Goal: Book appointment/travel/reservation

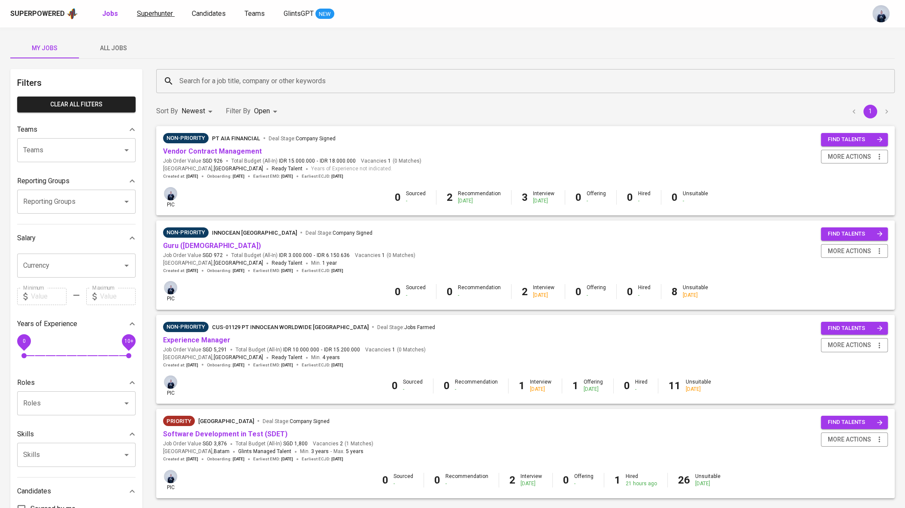
click at [161, 12] on span "Superhunter" at bounding box center [155, 13] width 36 height 8
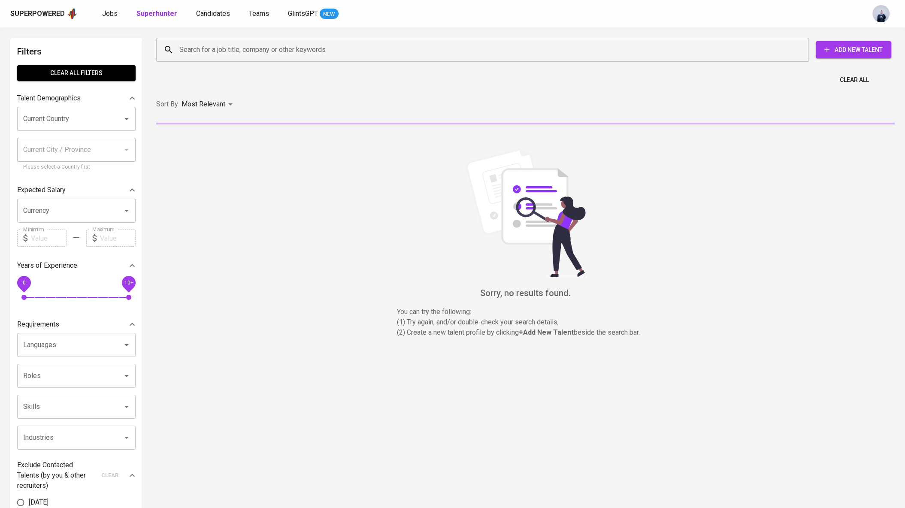
click at [235, 48] on input "Search for a job title, company or other keywords" at bounding box center [484, 50] width 615 height 16
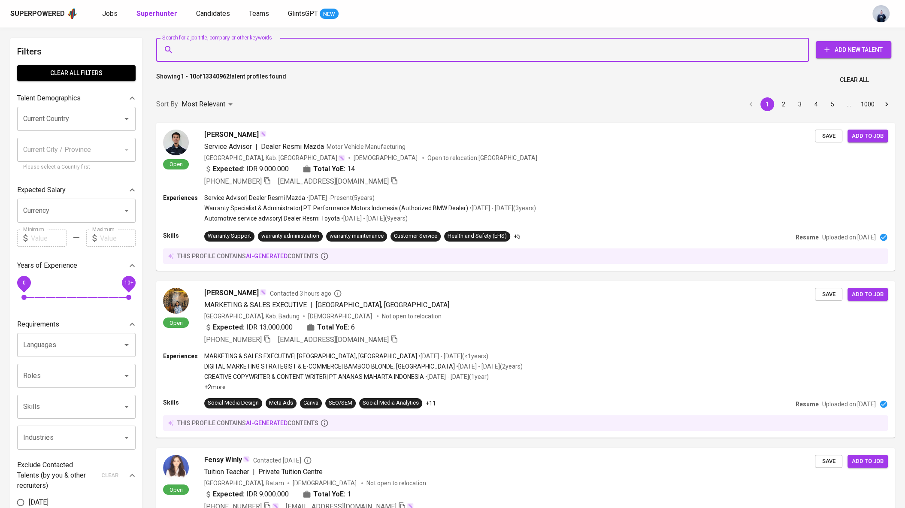
paste input "[DOMAIN_NAME][EMAIL_ADDRESS][DOMAIN_NAME]"
type input "[DOMAIN_NAME][EMAIL_ADDRESS][DOMAIN_NAME]"
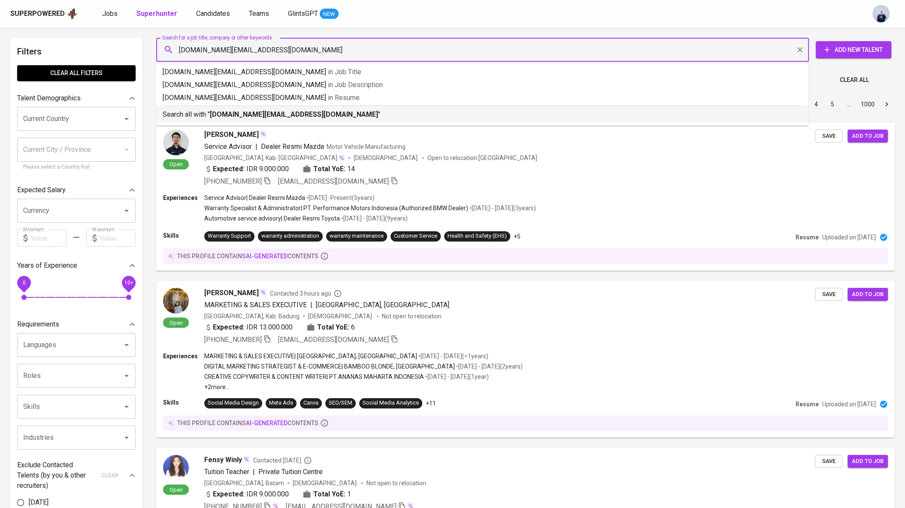
click at [240, 111] on b "[DOMAIN_NAME][EMAIL_ADDRESS][DOMAIN_NAME]" at bounding box center [294, 114] width 168 height 8
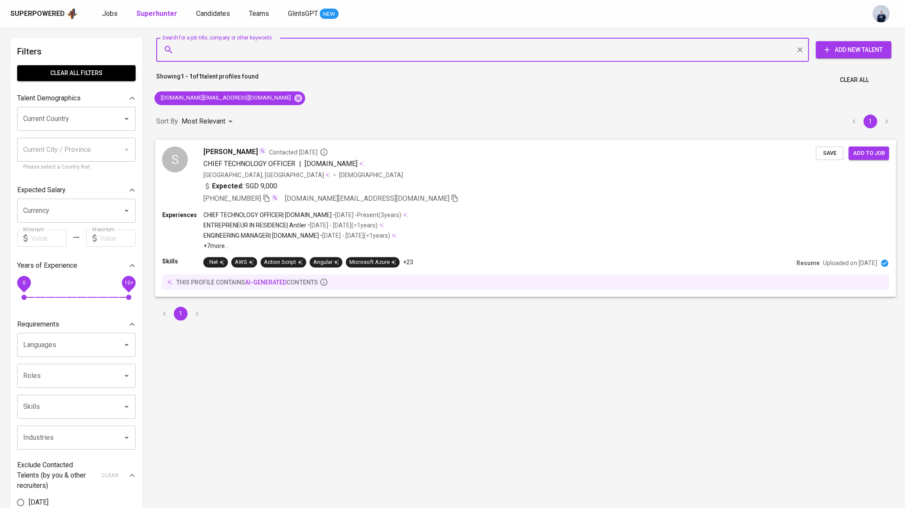
click at [339, 172] on span "[DEMOGRAPHIC_DATA]" at bounding box center [371, 174] width 65 height 9
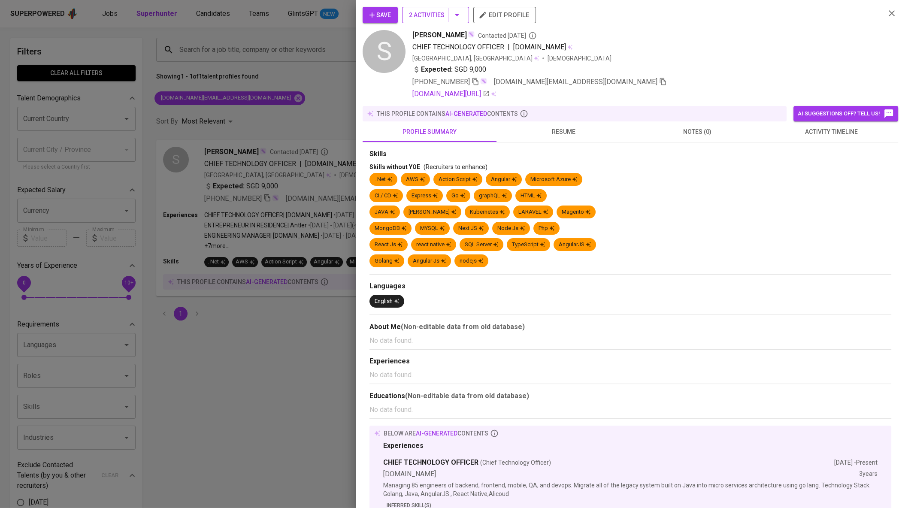
click at [455, 15] on icon "button" at bounding box center [457, 15] width 10 height 10
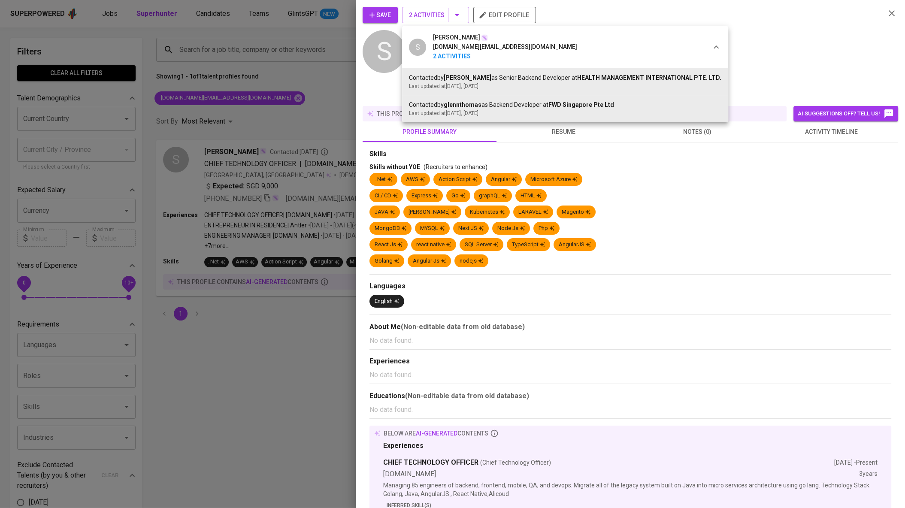
click at [773, 70] on div at bounding box center [452, 254] width 905 height 508
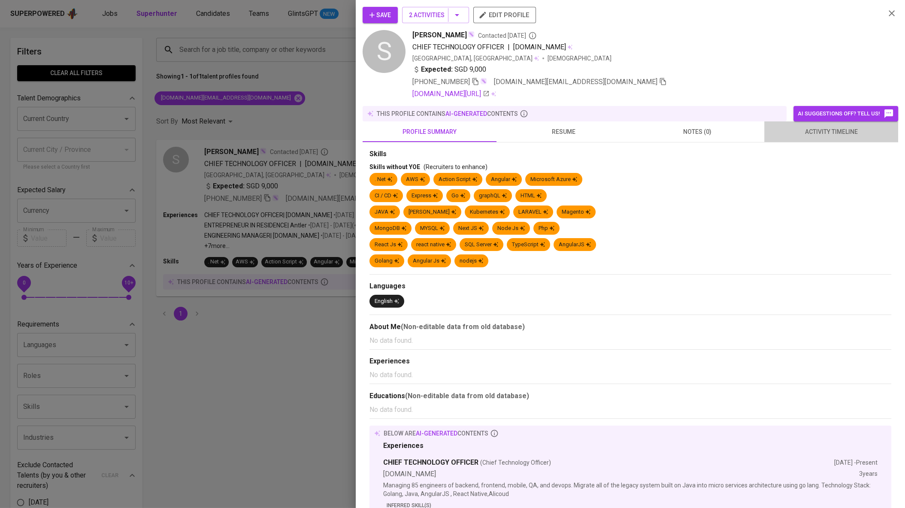
click at [812, 130] on span "activity timeline" at bounding box center [832, 132] width 124 height 11
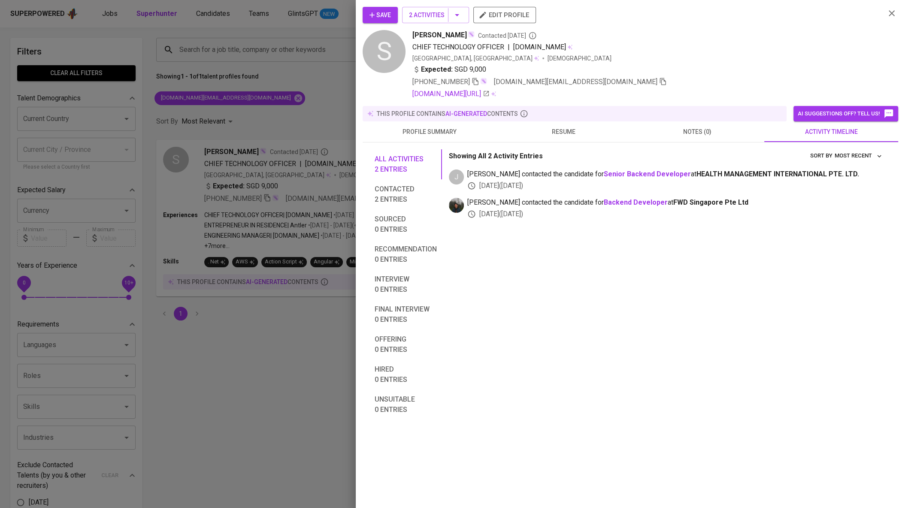
click at [558, 134] on span "resume" at bounding box center [564, 132] width 124 height 11
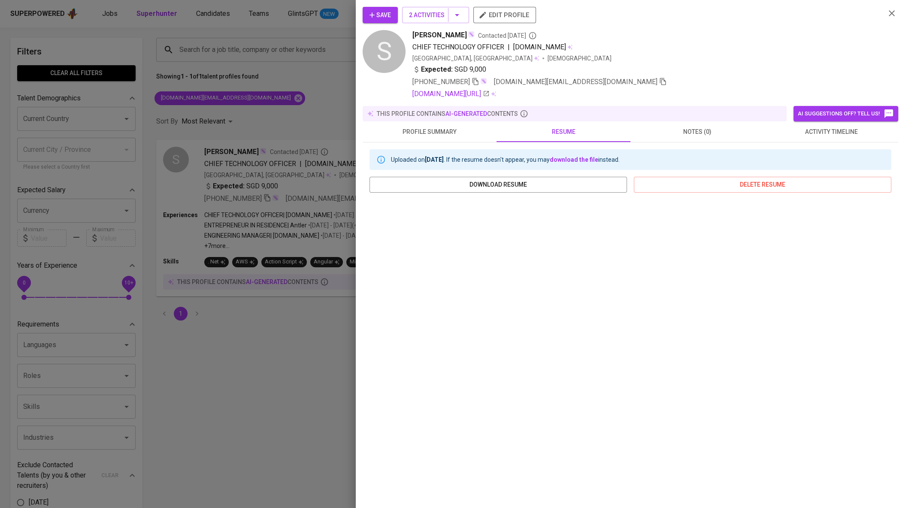
click at [213, 65] on div at bounding box center [452, 254] width 905 height 508
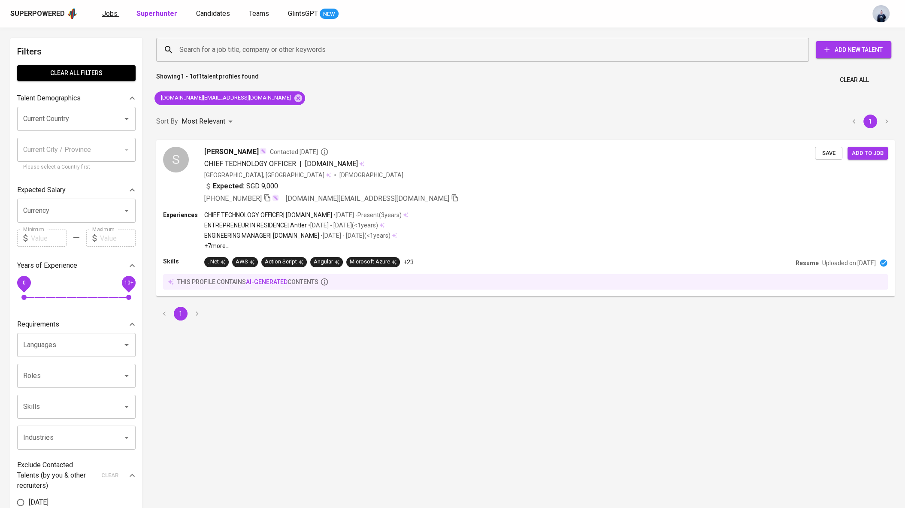
click at [107, 9] on span "Jobs" at bounding box center [109, 13] width 15 height 8
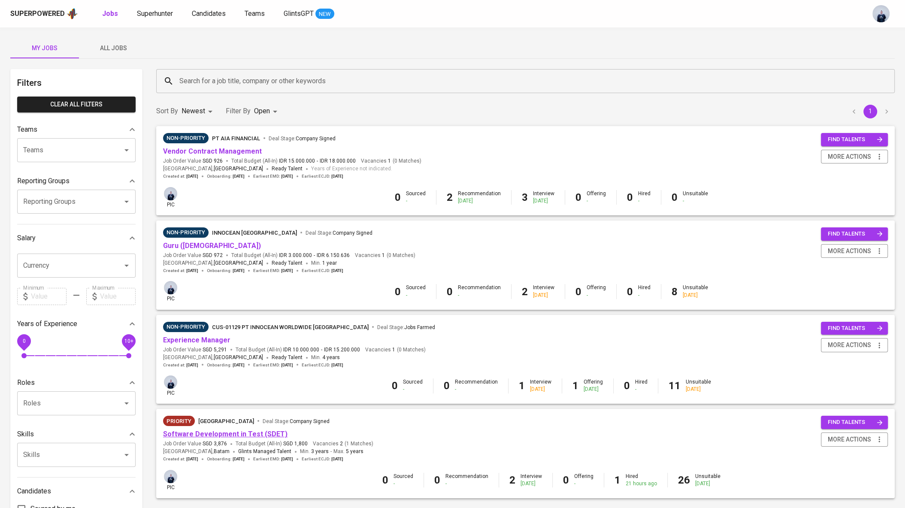
click at [211, 435] on link "Software Development in Test (SDET)" at bounding box center [225, 434] width 124 height 8
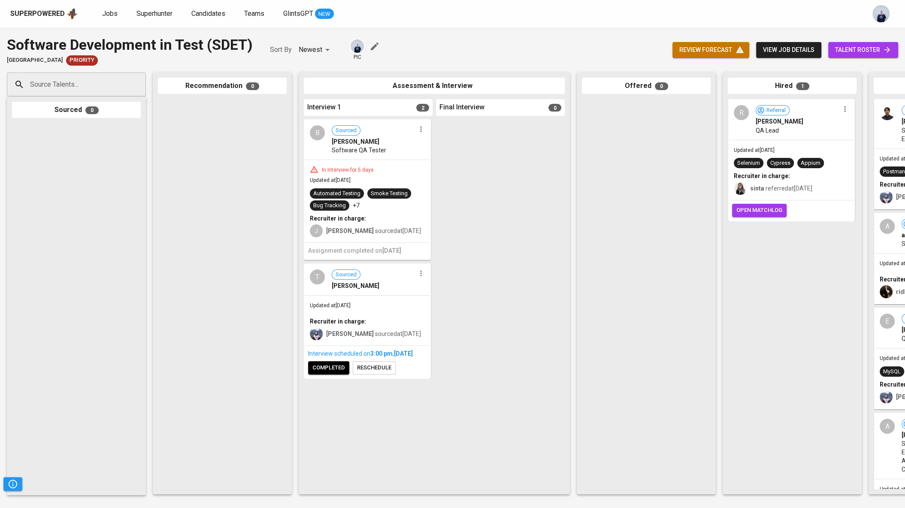
click at [369, 373] on span "reschedule" at bounding box center [374, 368] width 34 height 10
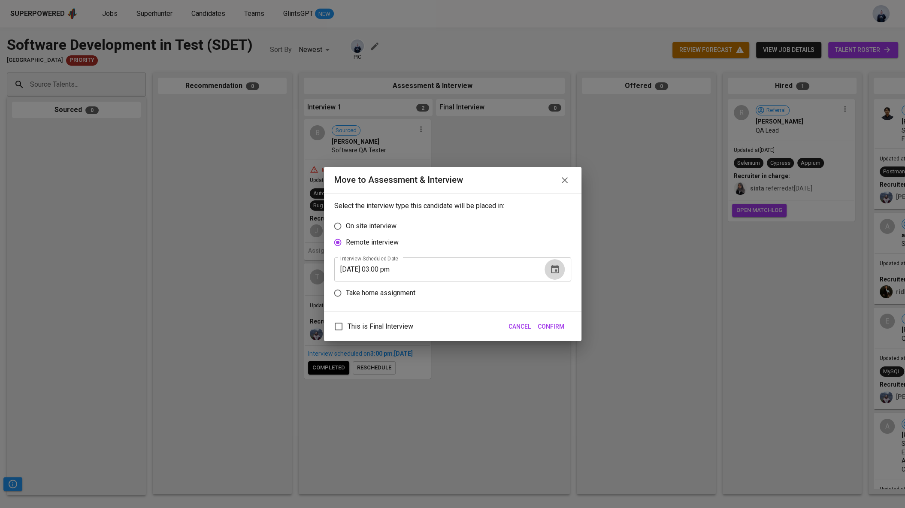
click at [555, 269] on icon "button" at bounding box center [555, 269] width 10 height 10
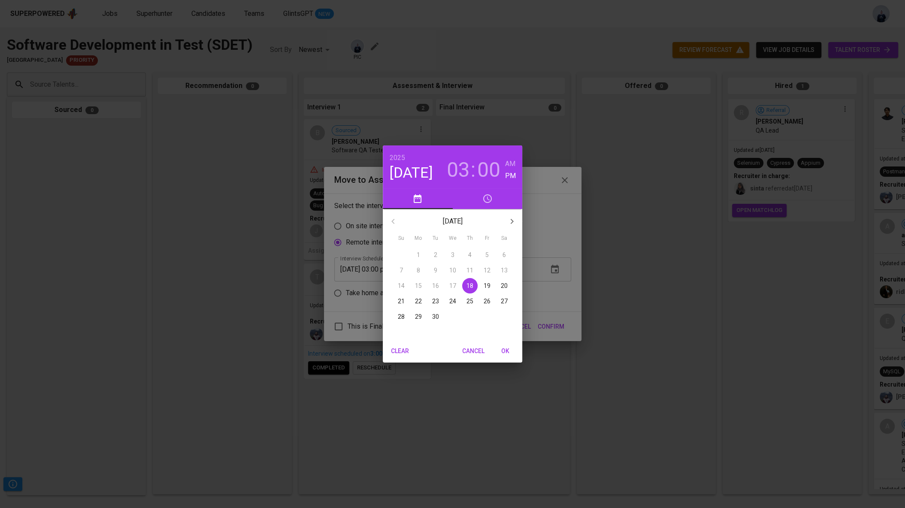
click at [449, 303] on span "24" at bounding box center [452, 301] width 15 height 9
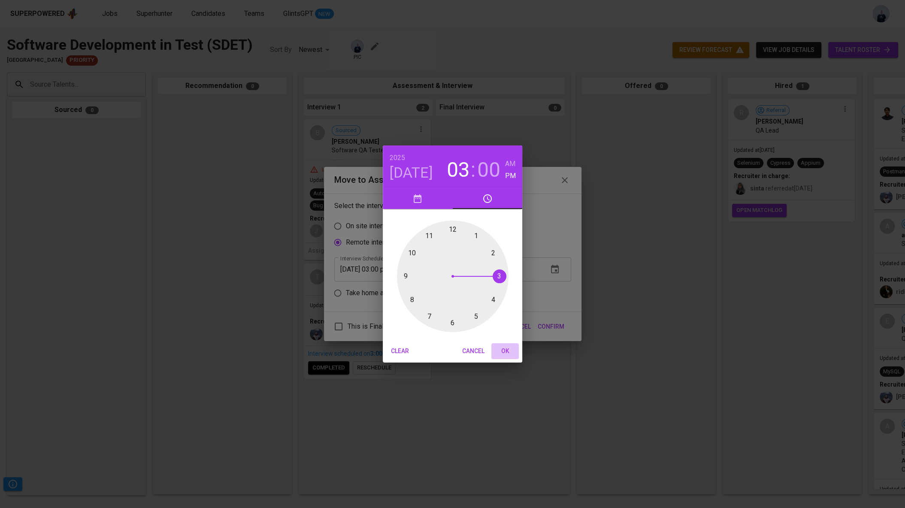
click at [509, 350] on span "OK" at bounding box center [505, 351] width 21 height 11
type input "[DATE] 03:00 pm"
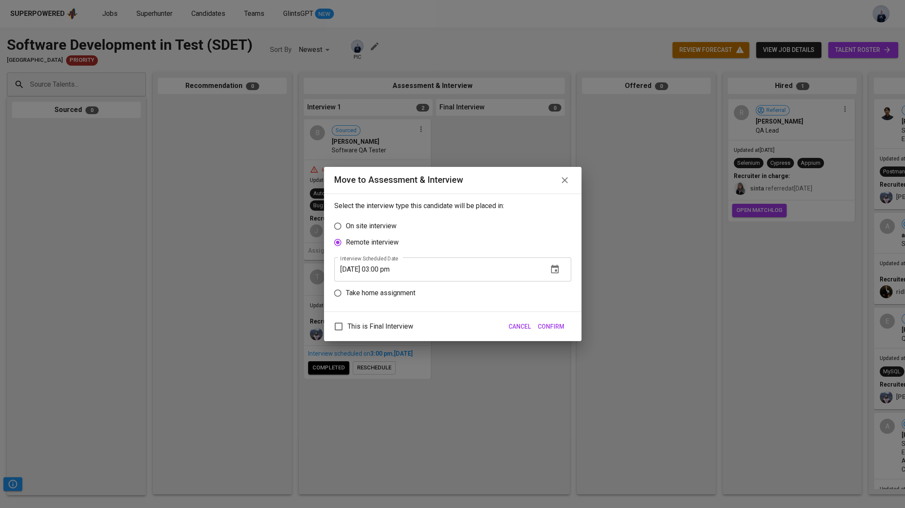
click at [558, 325] on span "Confirm" at bounding box center [551, 326] width 27 height 11
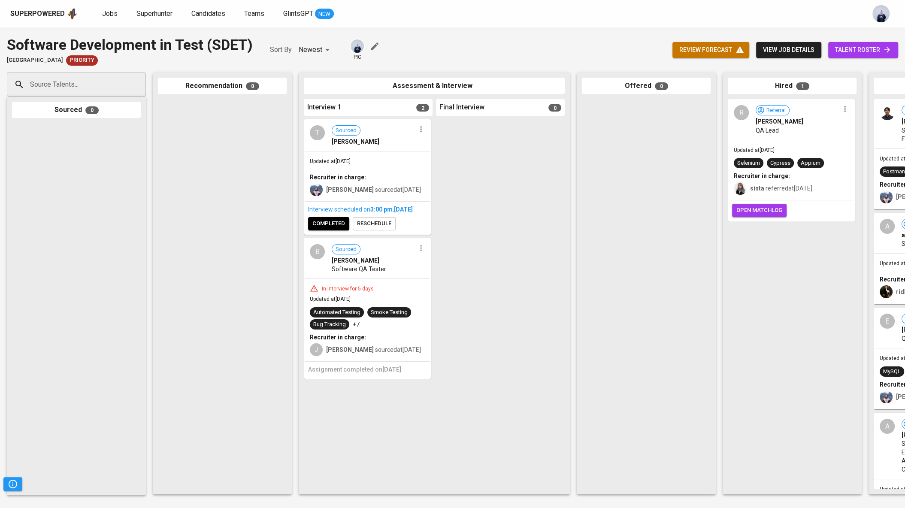
click at [99, 12] on div "Superpowered Jobs Superhunter Candidates Teams GlintsGPT NEW" at bounding box center [438, 13] width 857 height 13
click at [106, 11] on span "Jobs" at bounding box center [109, 13] width 15 height 8
